Goal: Communication & Community: Participate in discussion

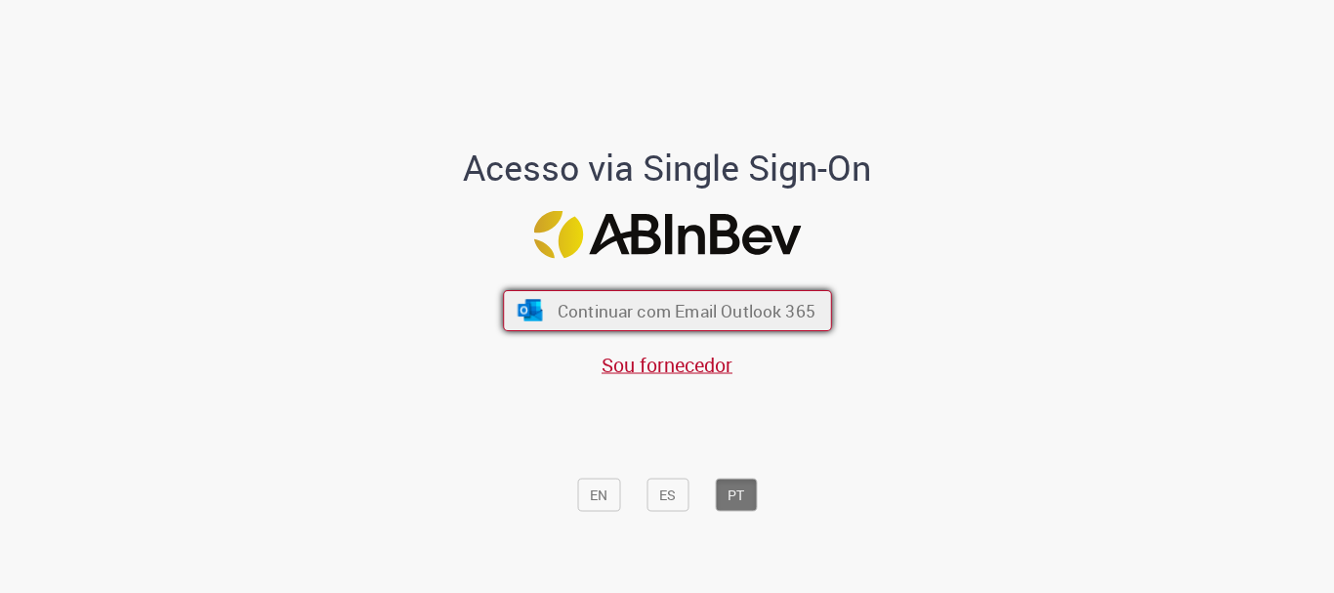
click at [706, 314] on span "Continuar com Email Outlook 365" at bounding box center [686, 311] width 258 height 22
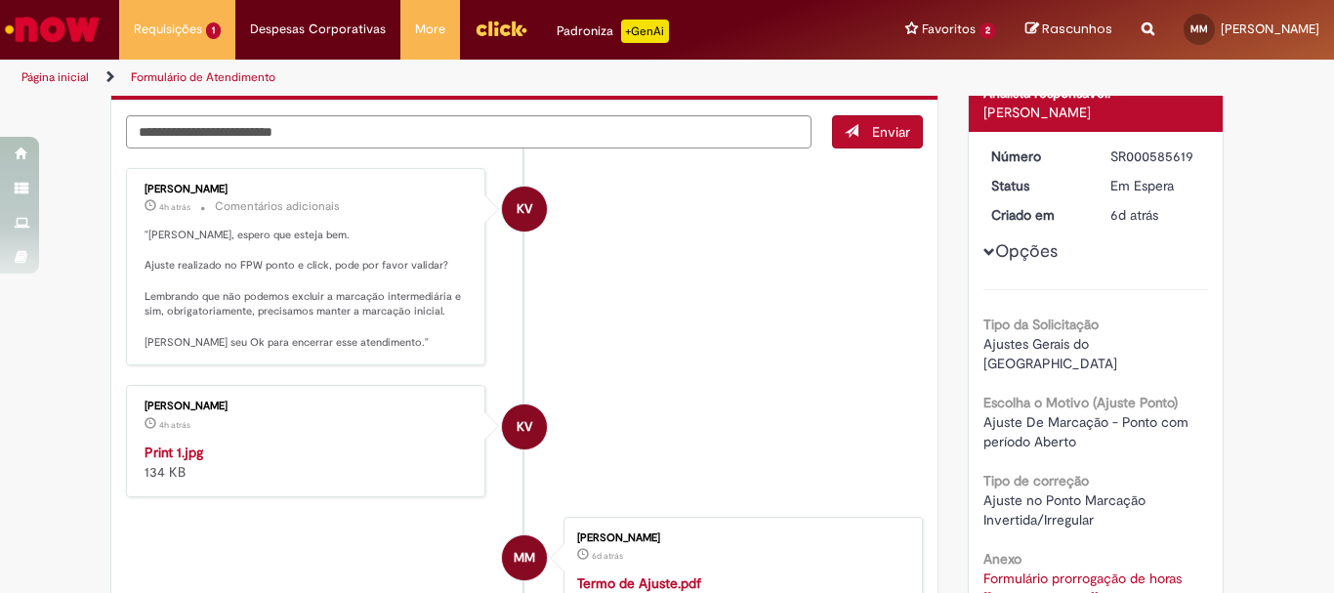
scroll to position [391, 0]
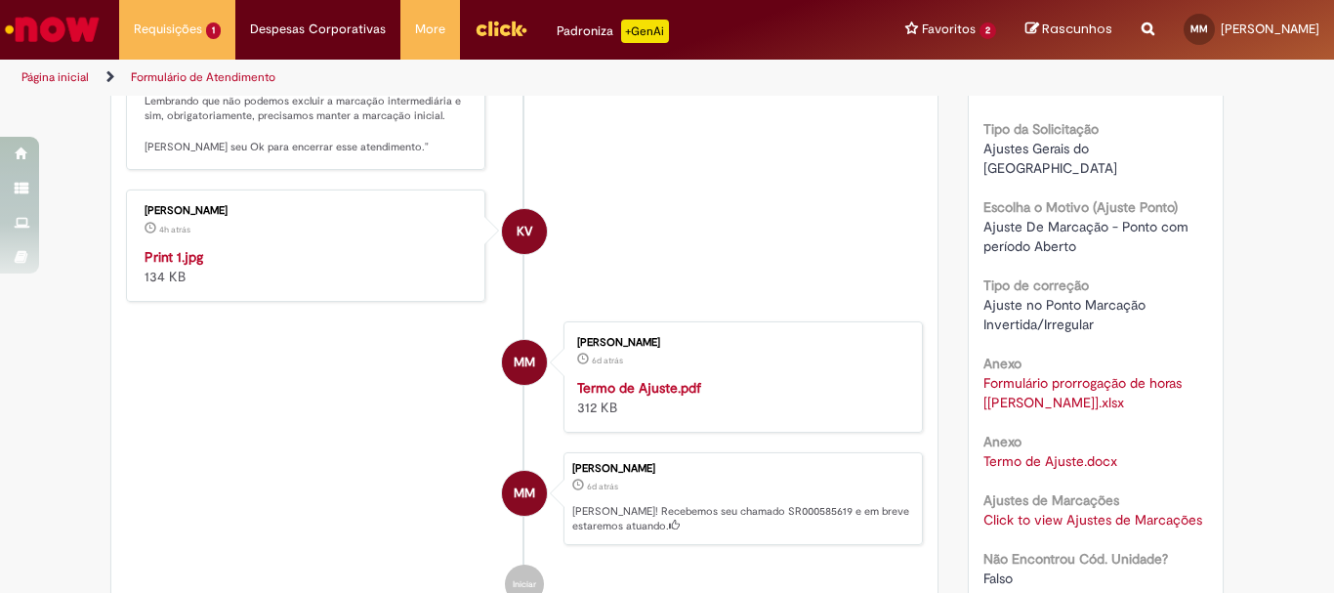
click at [302, 247] on img "Histórico de tíquete" at bounding box center [307, 247] width 325 height 0
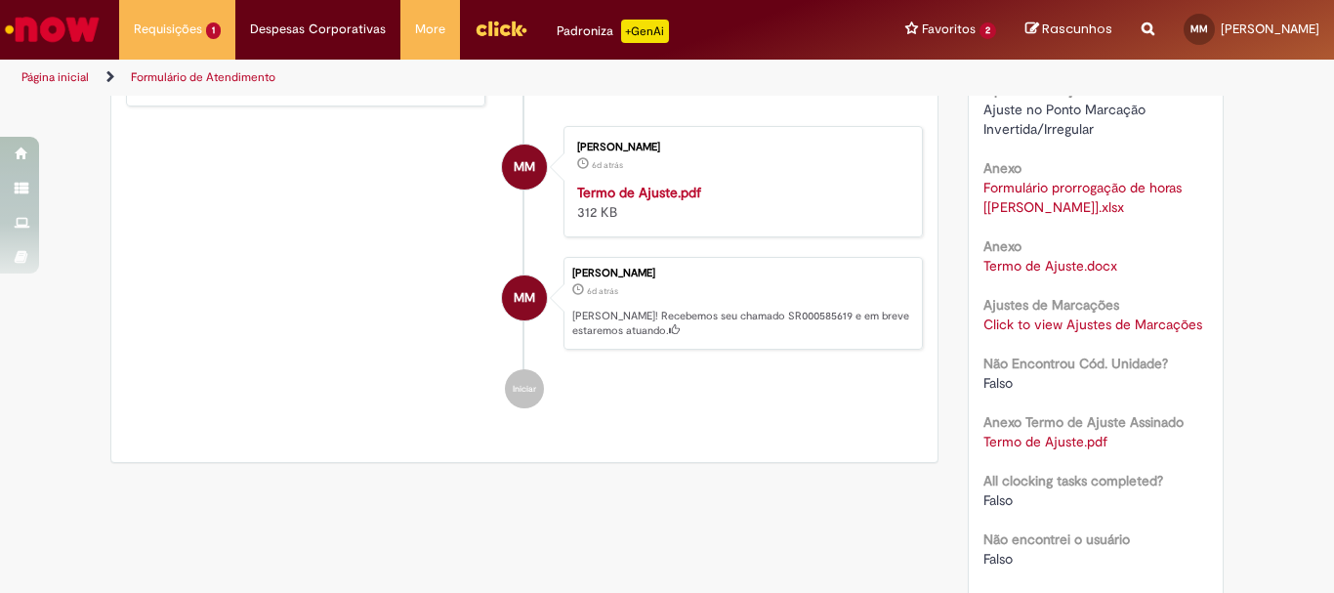
scroll to position [195, 0]
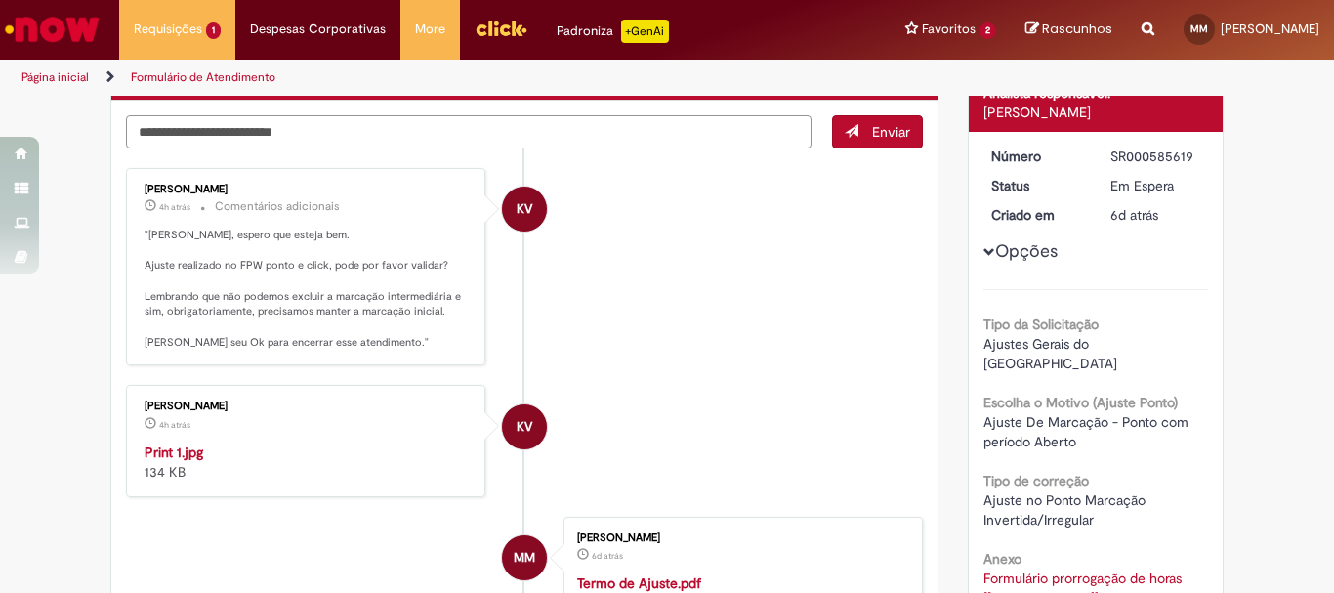
click at [301, 132] on textarea "Digite sua mensagem aqui..." at bounding box center [469, 131] width 686 height 33
type textarea "**********"
click at [876, 136] on span "Enviar" at bounding box center [891, 132] width 38 height 18
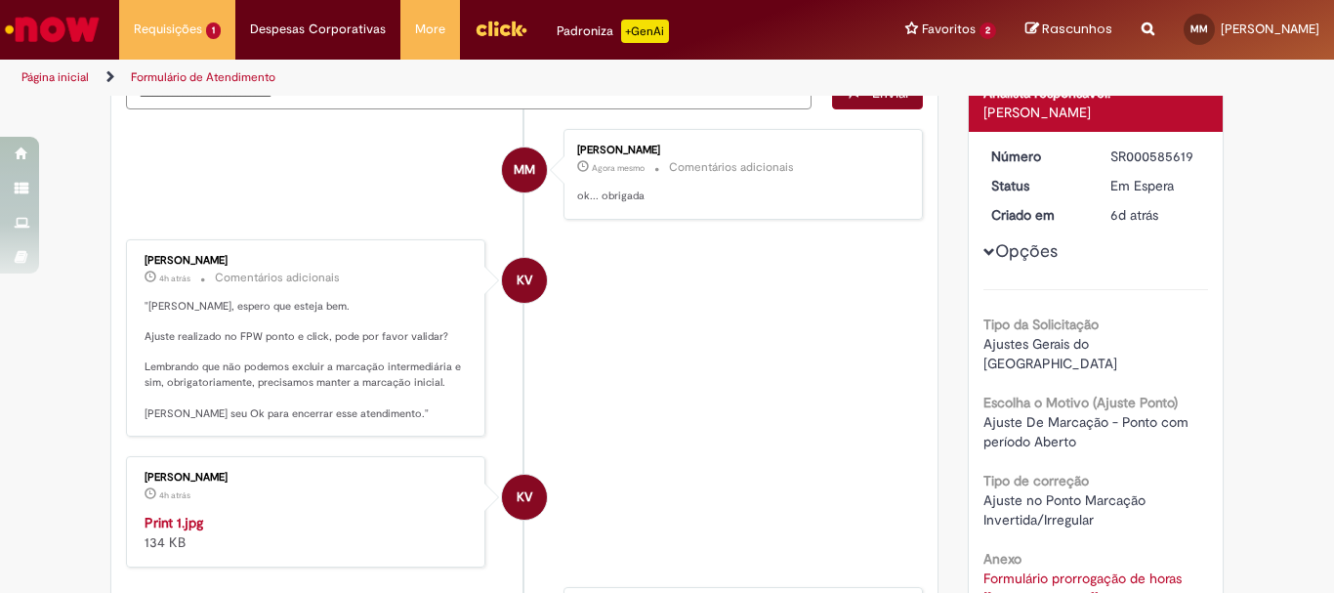
scroll to position [156, 0]
